Goal: Check status: Check status

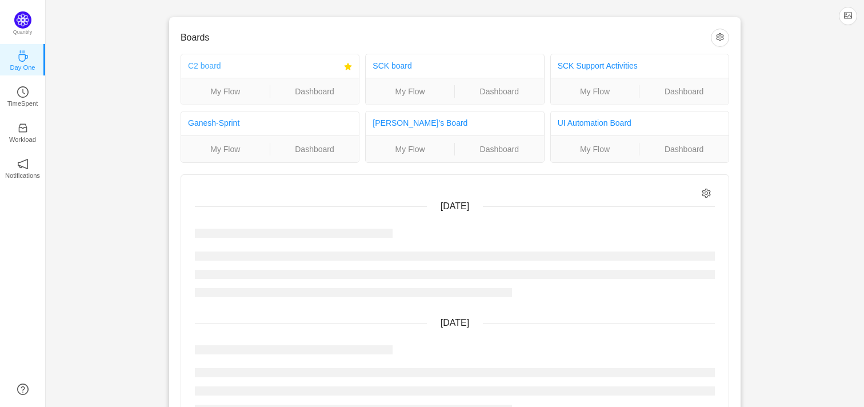
click at [207, 62] on link "C2 board" at bounding box center [204, 65] width 33 height 9
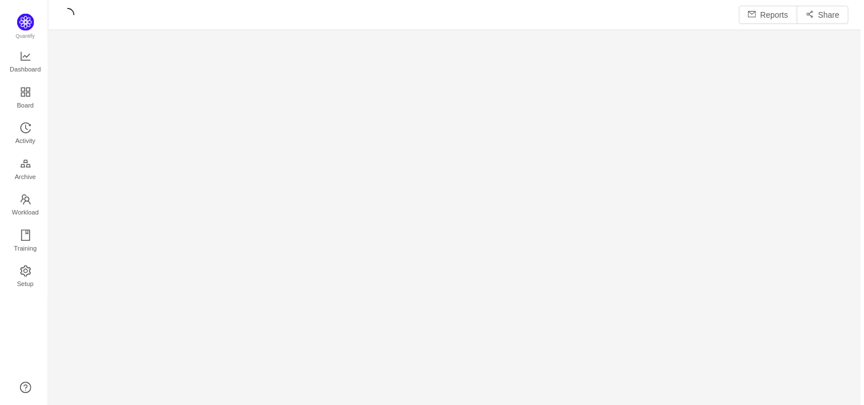
scroll to position [407, 818]
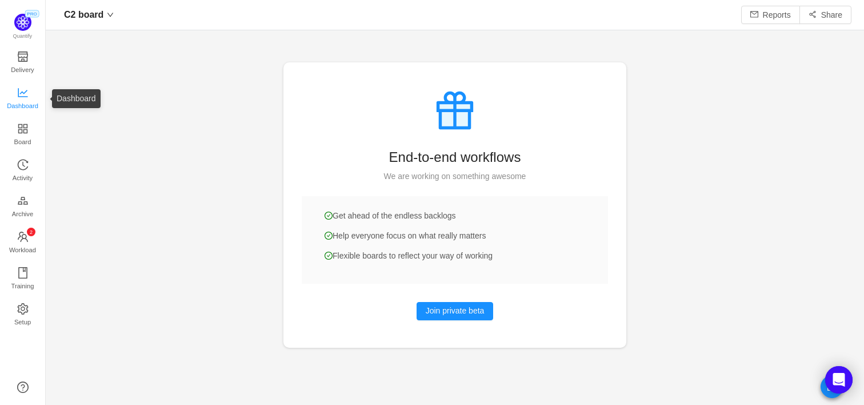
click at [21, 95] on span "Dashboard" at bounding box center [22, 105] width 31 height 23
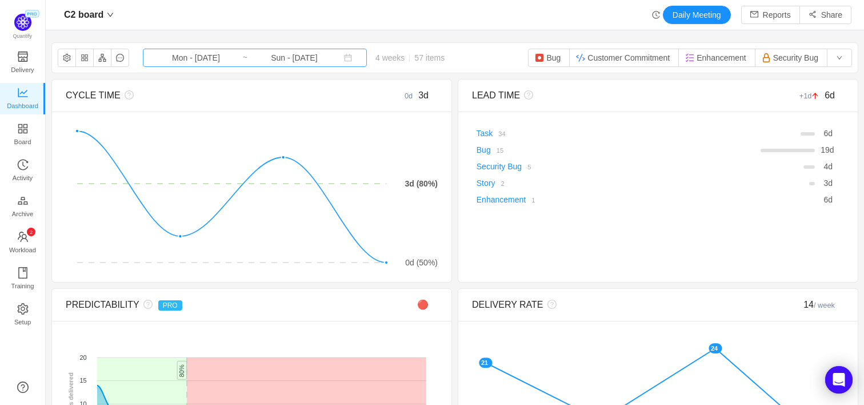
click at [208, 59] on input "Mon - Sep 08, 2025" at bounding box center [196, 57] width 93 height 13
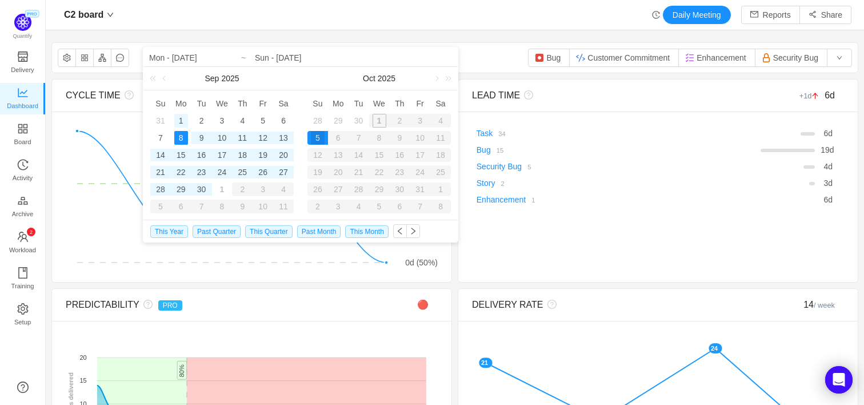
click at [181, 120] on div "1" at bounding box center [181, 121] width 14 height 14
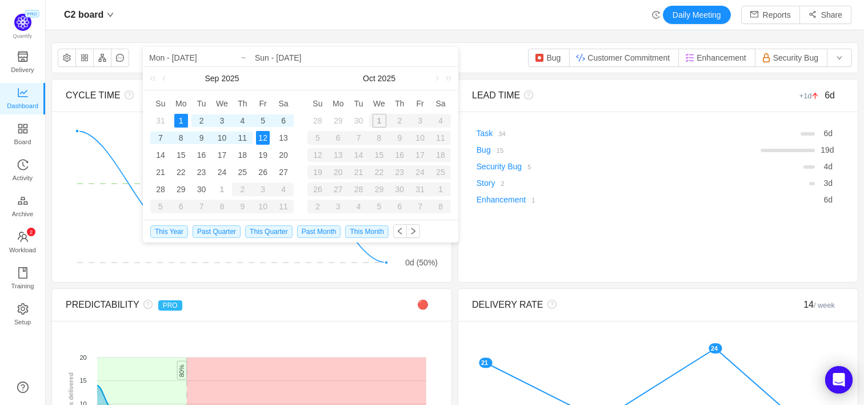
click at [265, 142] on div "12" at bounding box center [263, 138] width 14 height 14
type input "Mon - Sep 01, 2025"
type input "Fri - Sep 12, 2025"
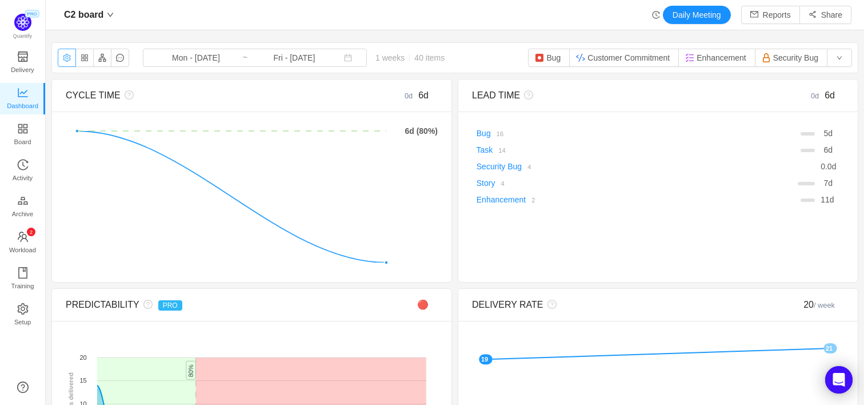
click at [59, 61] on button "button" at bounding box center [67, 58] width 18 height 18
click at [67, 57] on button "button" at bounding box center [67, 58] width 18 height 18
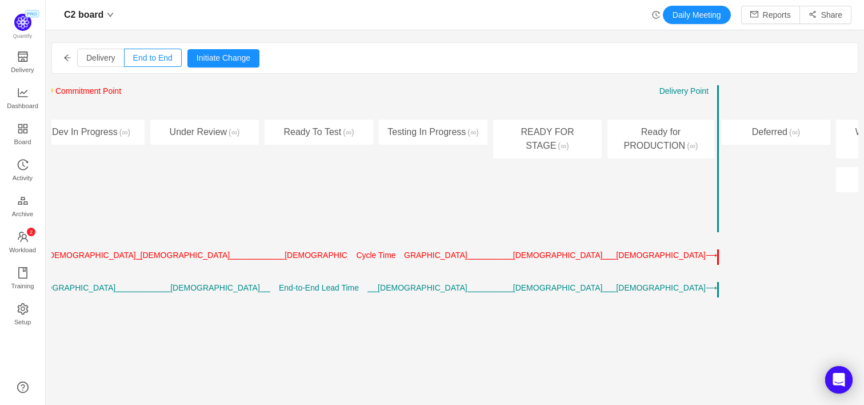
scroll to position [0, 226]
